Goal: Task Accomplishment & Management: Use online tool/utility

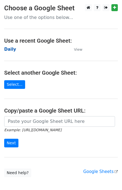
click at [8, 50] on strong "Daily" at bounding box center [10, 49] width 12 height 5
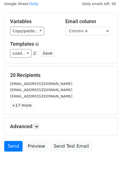
scroll to position [26, 0]
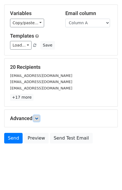
click at [37, 120] on link at bounding box center [36, 119] width 6 height 6
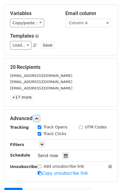
scroll to position [80, 0]
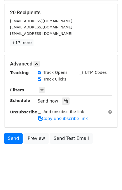
click at [64, 100] on icon at bounding box center [66, 101] width 4 height 4
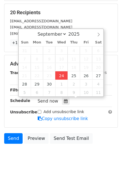
type input "2025-09-24 15:45"
type input "03"
type input "45"
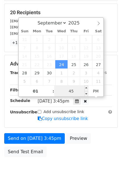
type input "03"
click at [62, 93] on input "45" at bounding box center [71, 91] width 34 height 11
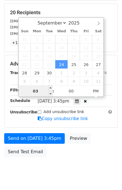
type input "45"
click at [45, 92] on input "03" at bounding box center [36, 91] width 34 height 11
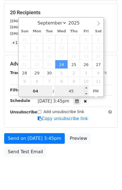
type input "04"
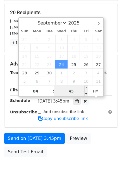
type input "2025-09-24 16:45"
click at [76, 90] on input "45" at bounding box center [71, 91] width 34 height 11
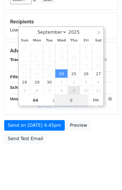
type input "00"
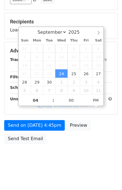
type input "2025-09-24 16:00"
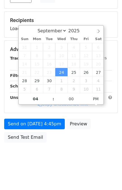
click at [94, 141] on div "Send on Sep 24 at 4:45pm Preview Send Test Email" at bounding box center [61, 132] width 122 height 27
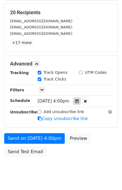
click at [79, 101] on icon at bounding box center [77, 101] width 4 height 4
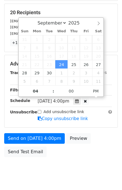
click at [101, 160] on body "New Campaign Daily emails left: 50 Google Sheet: Daily Variables Copy/paste... …" at bounding box center [61, 53] width 122 height 259
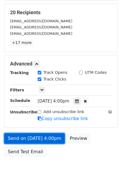
click at [42, 139] on link "Send on Sep 24 at 4:00pm" at bounding box center [34, 138] width 61 height 11
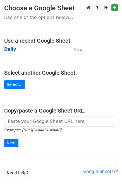
click at [13, 50] on strong "Daily" at bounding box center [10, 49] width 12 height 5
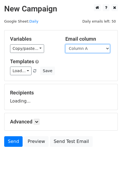
click at [78, 47] on select "Column A Column B Column C" at bounding box center [87, 48] width 45 height 9
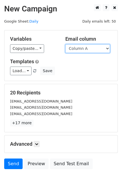
click at [83, 52] on select "Column A Column B Column C" at bounding box center [87, 48] width 45 height 9
select select "Column B"
click at [65, 44] on select "Column A Column B Column C" at bounding box center [87, 48] width 45 height 9
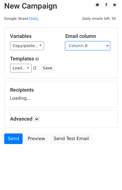
scroll to position [3, 0]
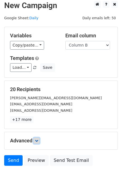
drag, startPoint x: 39, startPoint y: 139, endPoint x: 45, endPoint y: 140, distance: 6.7
click at [38, 139] on icon at bounding box center [36, 140] width 3 height 3
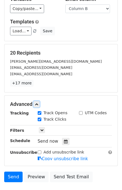
scroll to position [59, 0]
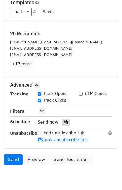
click at [64, 121] on icon at bounding box center [66, 123] width 4 height 4
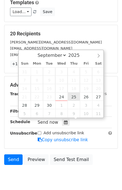
type input "[DATE] 12:00"
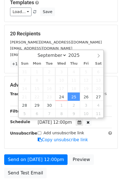
scroll to position [0, 0]
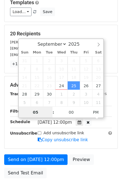
type input "05"
type input "[DATE] 17:00"
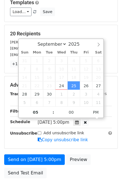
click at [97, 158] on div "Send on [DATE] 5:00pm Preview Send Test Email" at bounding box center [61, 168] width 122 height 27
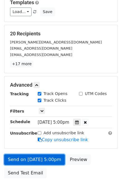
click at [39, 158] on link "Send on [DATE] 5:00pm" at bounding box center [34, 160] width 61 height 11
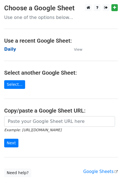
click at [11, 51] on strong "Daily" at bounding box center [10, 49] width 12 height 5
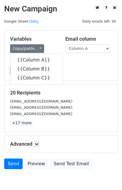
click at [95, 95] on h5 "20 Recipients" at bounding box center [61, 93] width 102 height 6
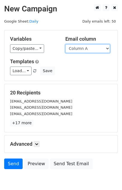
click at [91, 49] on select "Column A Column B Column C" at bounding box center [87, 48] width 45 height 9
select select "Column C"
click at [65, 44] on select "Column A Column B Column C" at bounding box center [87, 48] width 45 height 9
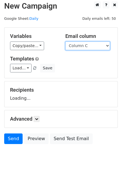
scroll to position [3, 0]
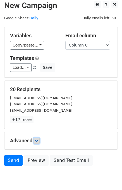
click at [38, 141] on icon at bounding box center [36, 140] width 3 height 3
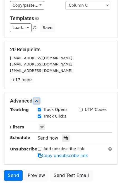
scroll to position [66, 0]
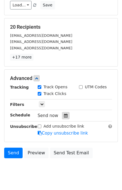
click at [64, 114] on icon at bounding box center [66, 116] width 4 height 4
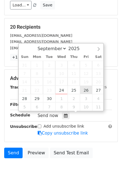
type input "2025-09-26 12:00"
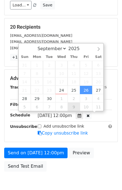
scroll to position [0, 0]
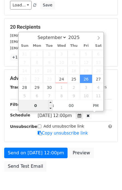
type input "06"
type input "2025-09-26 18:00"
click at [103, 157] on div "Send on Sep 26 at 12:00pm Preview Send Test Email" at bounding box center [61, 161] width 122 height 27
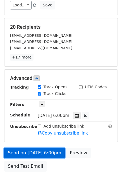
click at [44, 150] on link "Send on Sep 26 at 6:00pm" at bounding box center [34, 153] width 61 height 11
